Goal: Navigation & Orientation: Find specific page/section

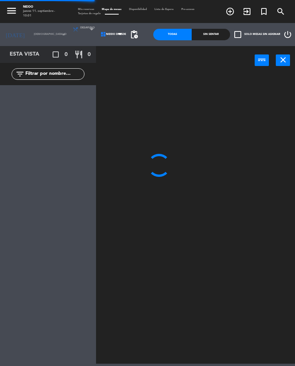
select select "es"
select select
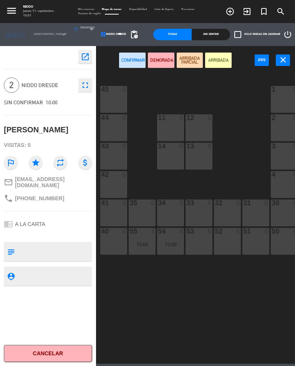
click at [94, 14] on span "Tarjetas de regalo" at bounding box center [89, 13] width 30 height 3
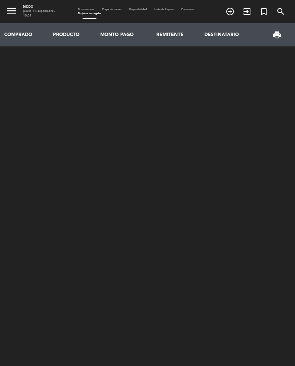
click at [121, 8] on span "Mapa de mesas" at bounding box center [111, 9] width 27 height 3
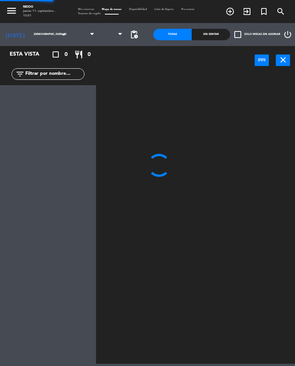
select select "breakfast"
click at [144, 4] on div "menu Niddo jueves 11. septiembre - 10:01 Mis reservas Mapa de mesas Disponibili…" at bounding box center [147, 11] width 295 height 23
select select
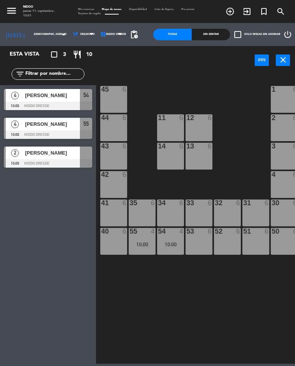
click at [142, 11] on span "Disponibilidad" at bounding box center [137, 9] width 25 height 3
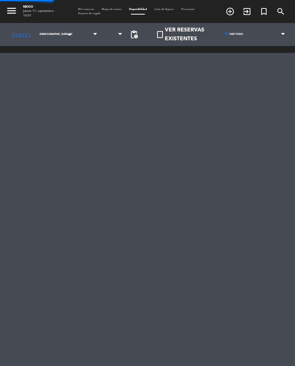
select select
select select "breakfast"
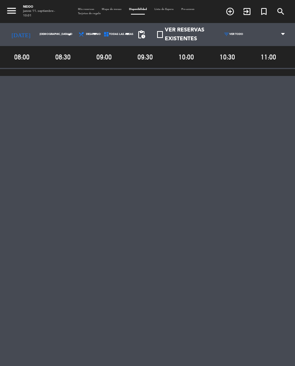
click at [168, 5] on div "menu Niddo jueves 11. septiembre - 10:01 Mis reservas Mapa de mesas Disponibili…" at bounding box center [147, 11] width 295 height 23
click at [168, 10] on span "Lista de Espera" at bounding box center [163, 9] width 27 height 3
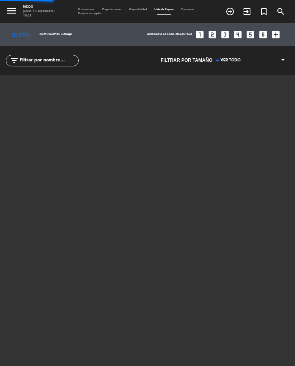
select select "breakfast"
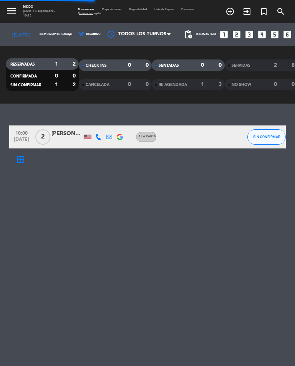
select select "es"
select select "breakfast"
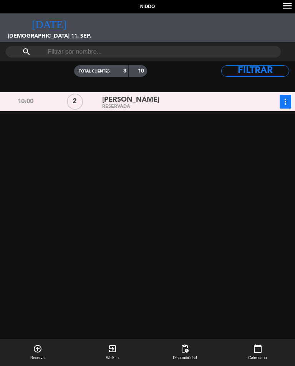
select select "breakfast"
